Goal: Information Seeking & Learning: Learn about a topic

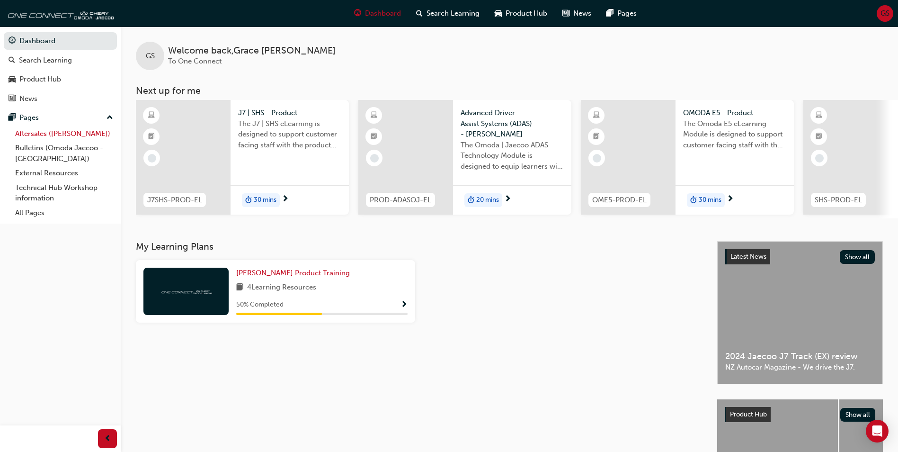
click at [51, 132] on link "Aftersales ([PERSON_NAME])" at bounding box center [64, 133] width 106 height 15
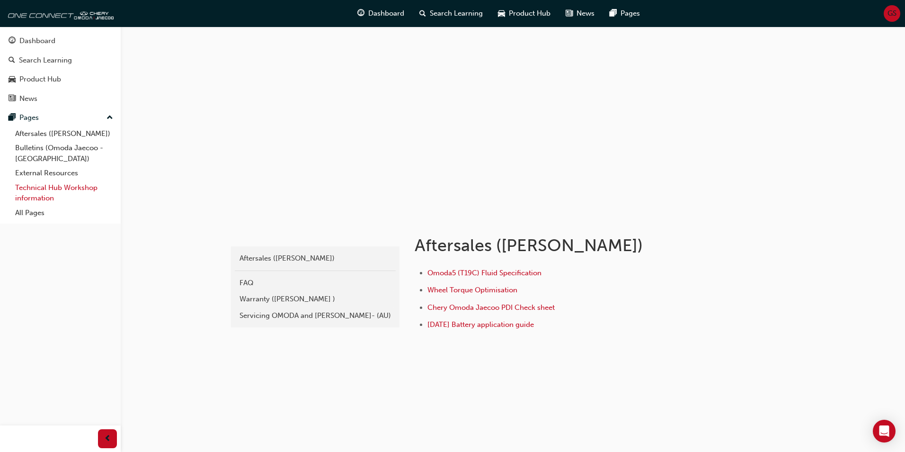
click at [48, 193] on link "Technical Hub Workshop information" at bounding box center [64, 192] width 106 height 25
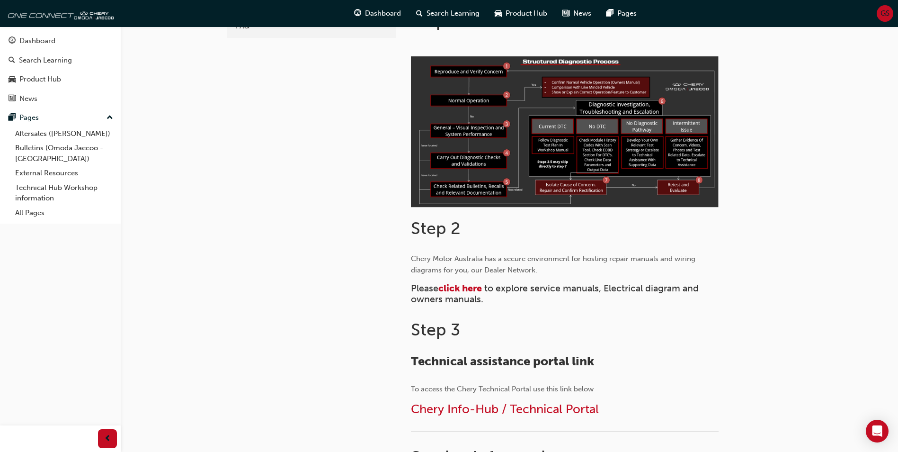
scroll to position [284, 0]
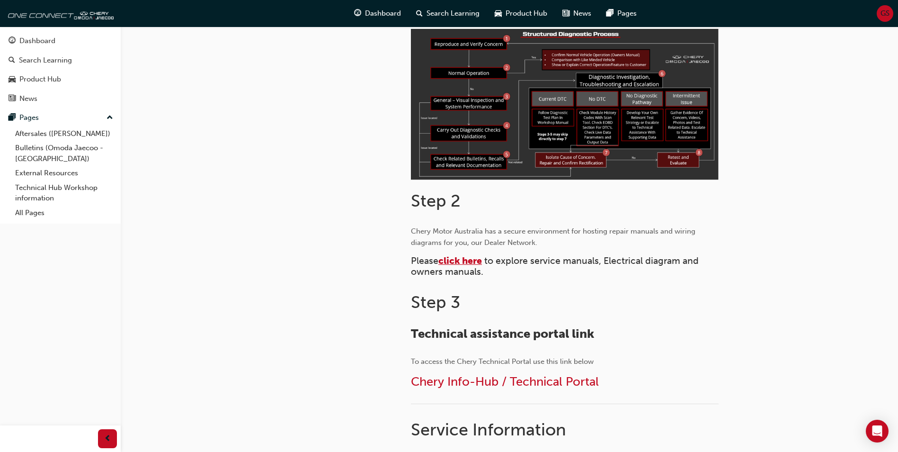
click at [470, 262] on span "click here" at bounding box center [460, 260] width 44 height 11
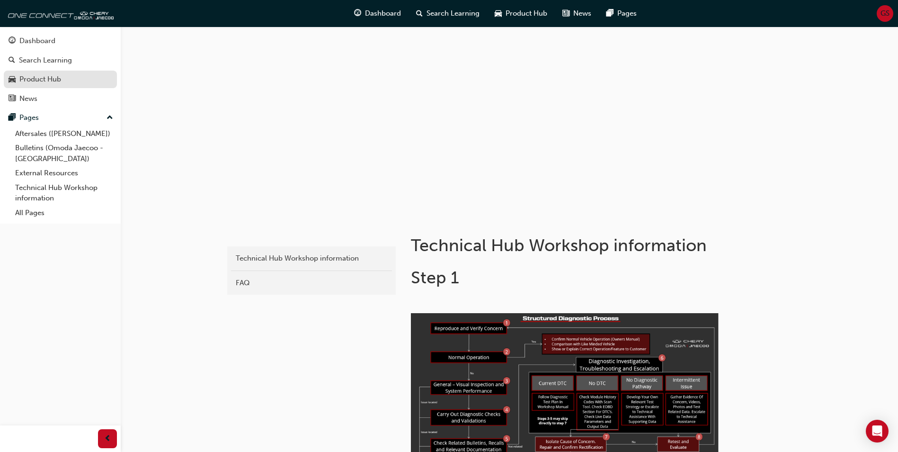
click at [33, 77] on div "Product Hub" at bounding box center [40, 79] width 42 height 11
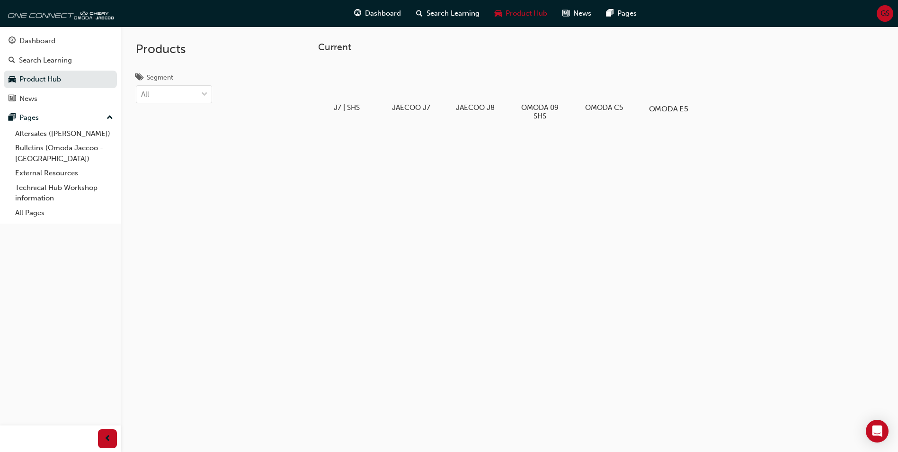
click at [672, 84] on div at bounding box center [668, 81] width 53 height 38
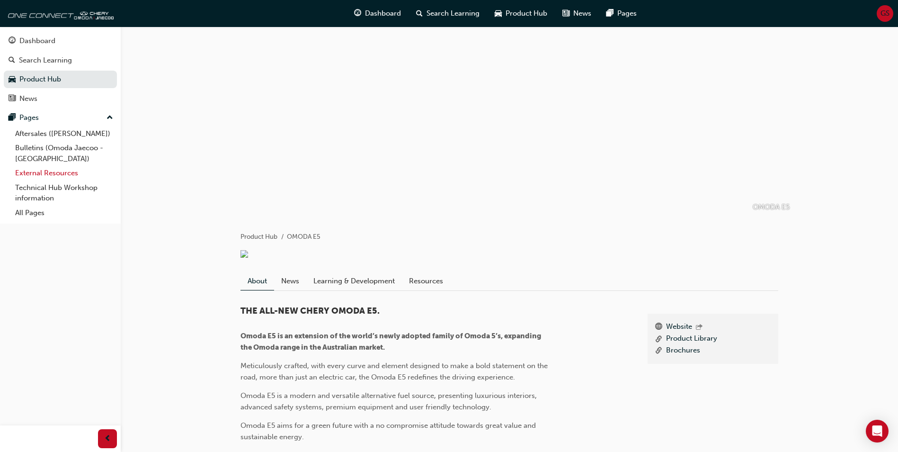
click at [68, 176] on link "External Resources" at bounding box center [64, 173] width 106 height 15
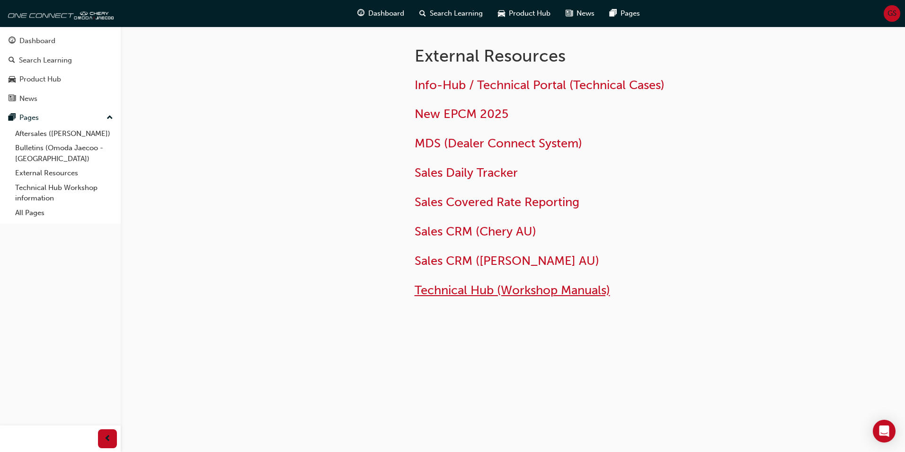
click at [503, 295] on span "Technical Hub (Workshop Manuals)" at bounding box center [513, 290] width 196 height 15
